Goal: Information Seeking & Learning: Learn about a topic

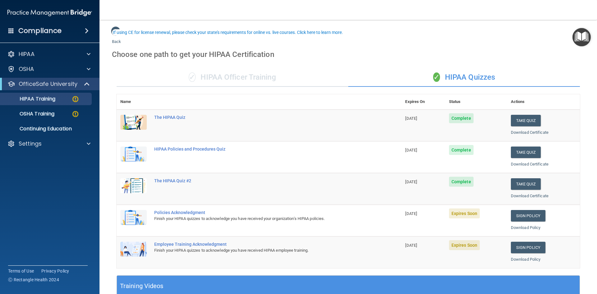
scroll to position [31, 0]
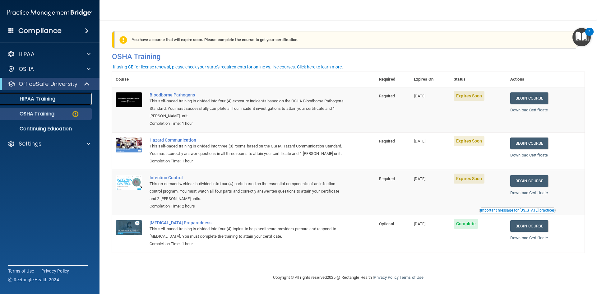
click at [45, 100] on p "HIPAA Training" at bounding box center [29, 99] width 51 height 6
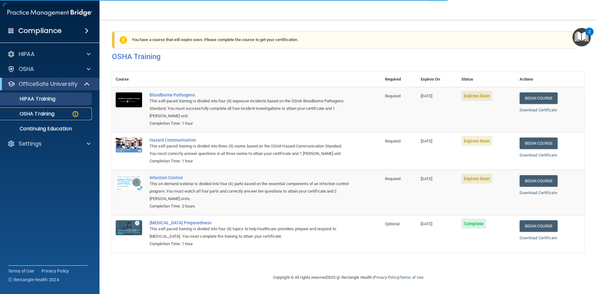
click at [46, 114] on p "OSHA Training" at bounding box center [29, 114] width 50 height 6
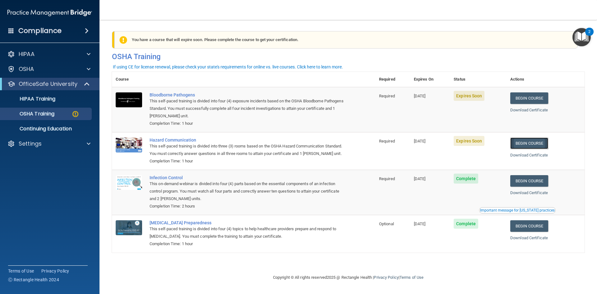
click at [536, 144] on link "Begin Course" at bounding box center [529, 143] width 38 height 12
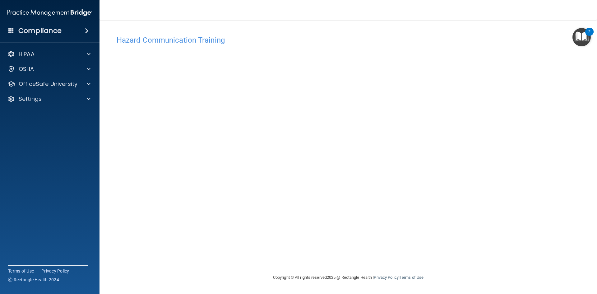
click at [585, 240] on main "Hazard Communication Training This course doesn’t expire until [DATE]. Are you …" at bounding box center [349, 157] width 498 height 274
click at [37, 81] on p "OfficeSafe University" at bounding box center [48, 83] width 59 height 7
click at [42, 113] on p "OSHA Training" at bounding box center [29, 114] width 50 height 6
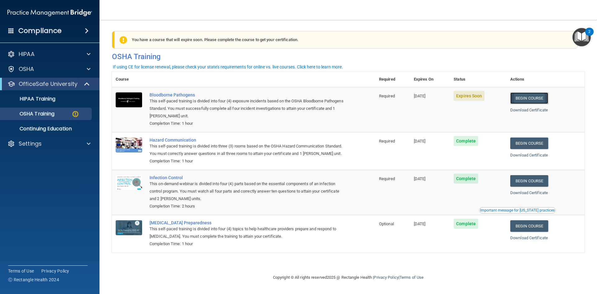
click at [529, 95] on link "Begin Course" at bounding box center [529, 98] width 38 height 12
